Goal: Navigation & Orientation: Find specific page/section

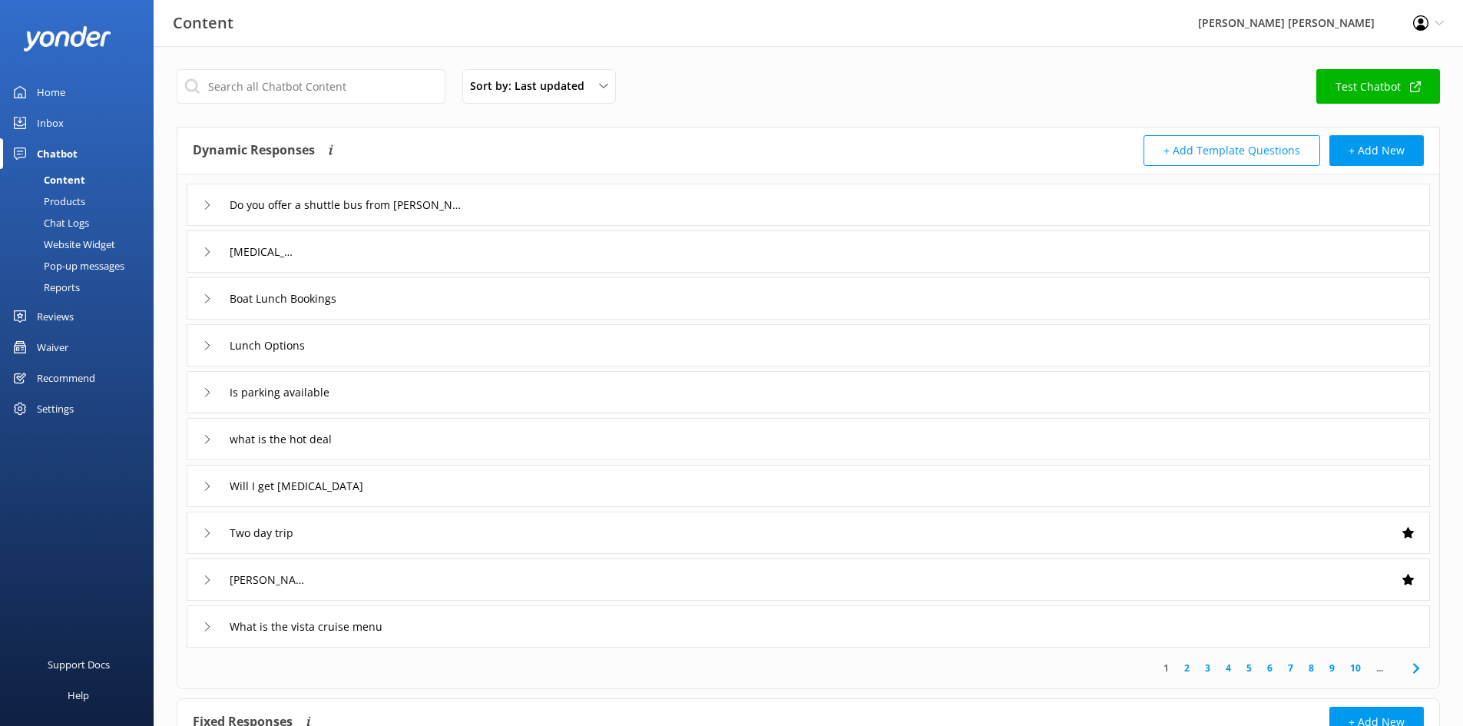
click at [44, 150] on div "Chatbot" at bounding box center [57, 153] width 41 height 31
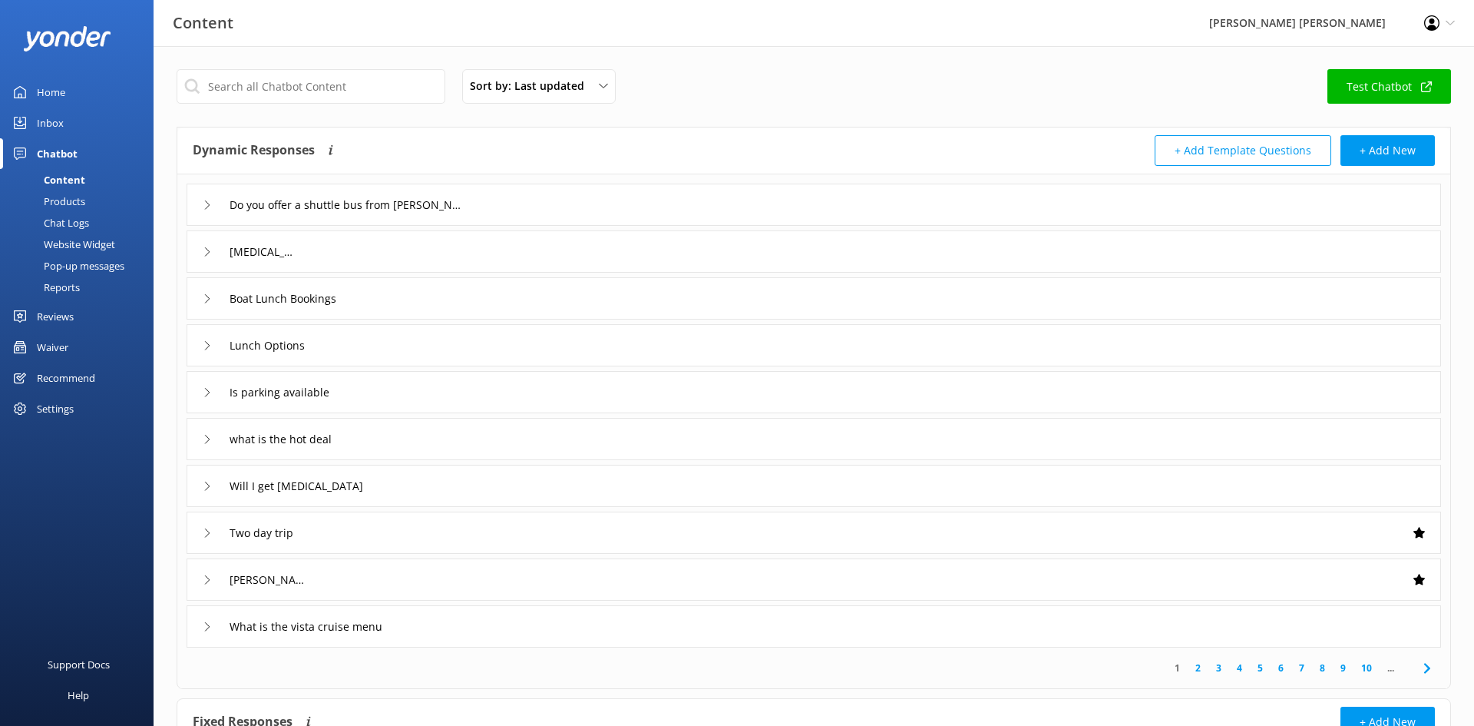
click at [51, 128] on div "Inbox" at bounding box center [50, 122] width 27 height 31
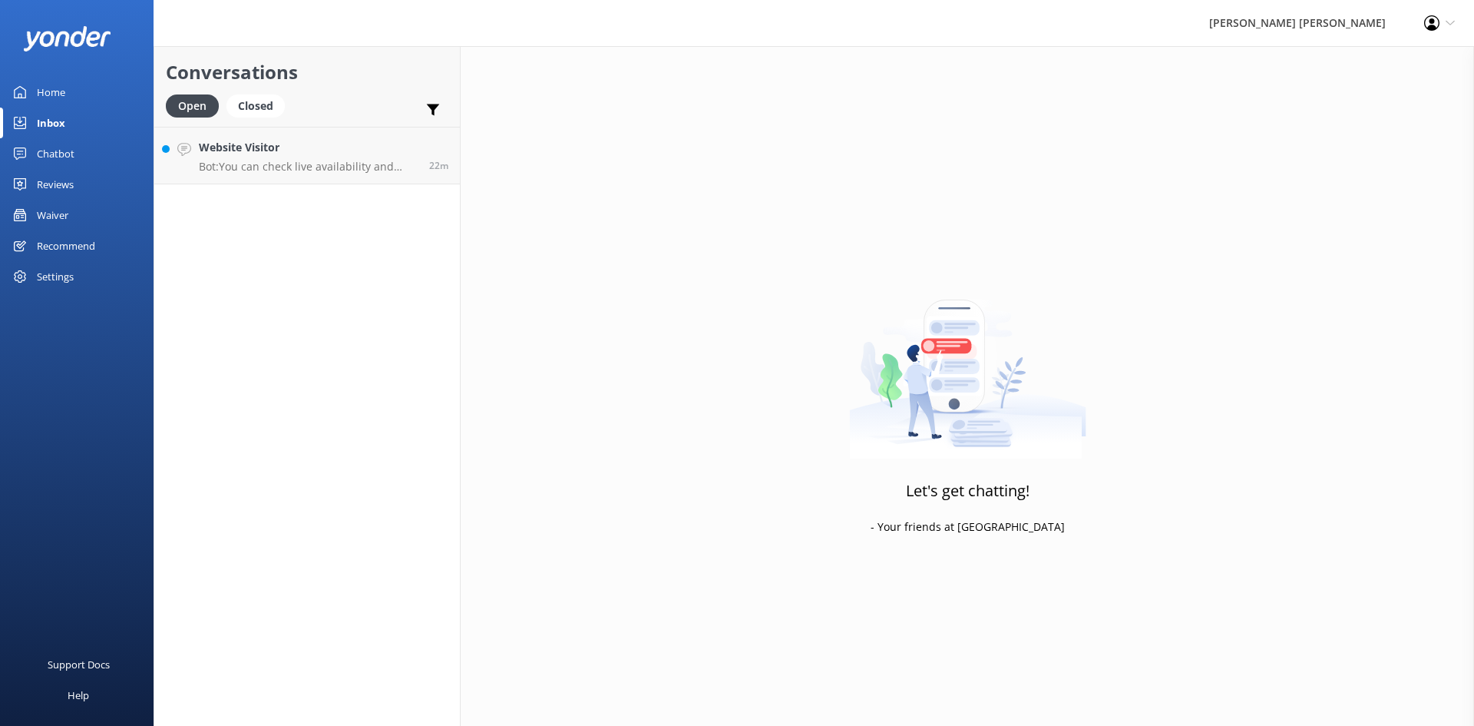
click at [51, 211] on div "Waiver" at bounding box center [52, 215] width 31 height 31
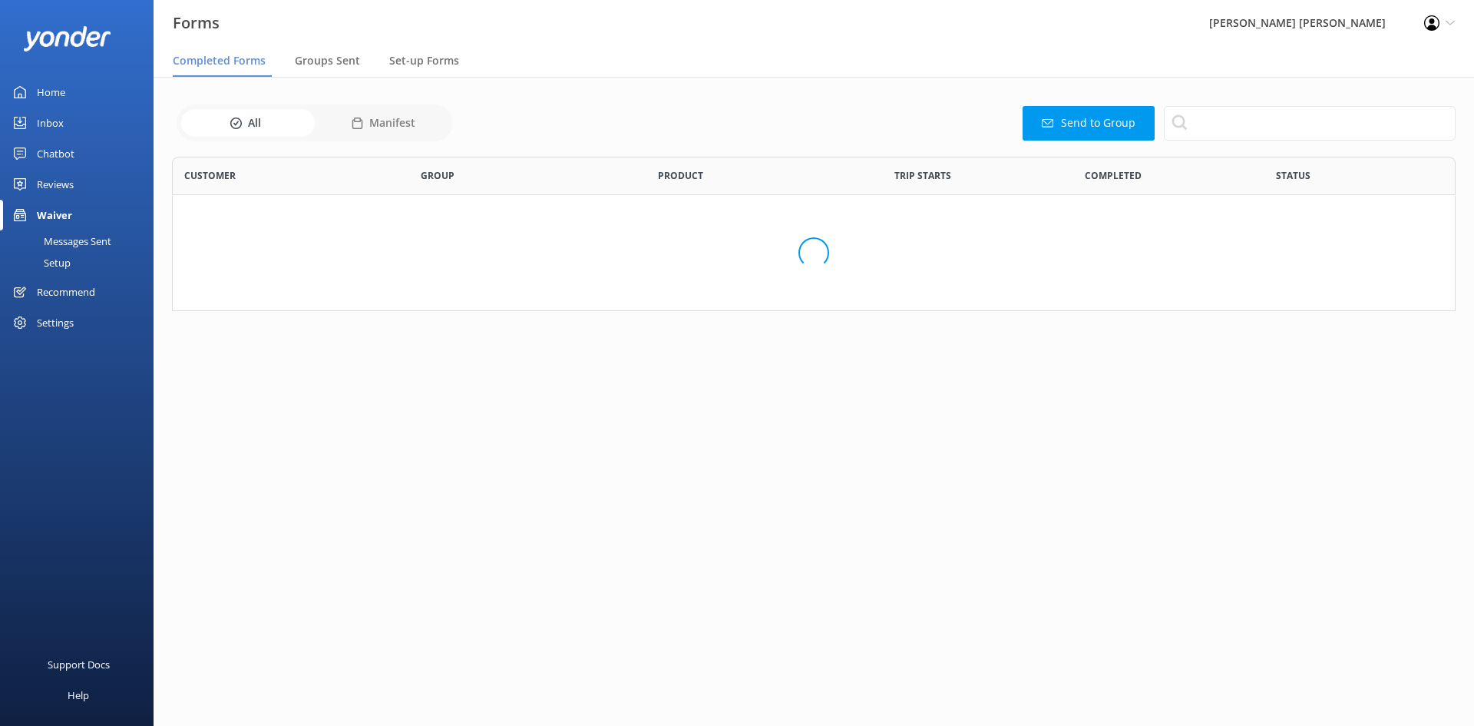
scroll to position [12, 12]
